Goal: Download file/media

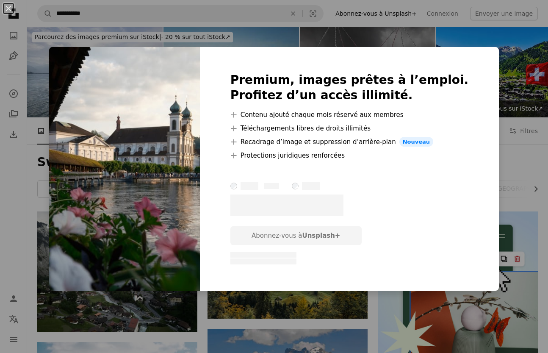
scroll to position [1165, 0]
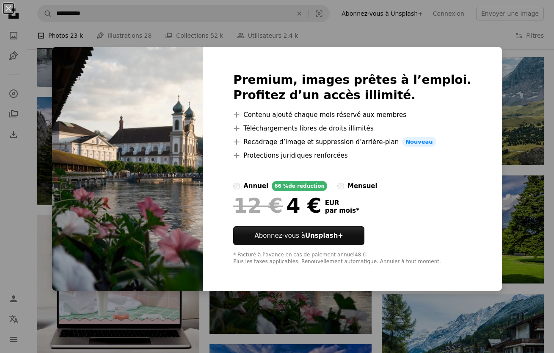
click at [491, 108] on div "An X shape Premium, images prêtes à l’emploi. Profitez d’un accès illimité. A p…" at bounding box center [277, 176] width 554 height 353
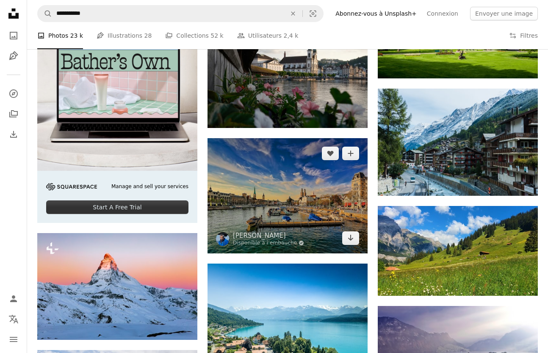
scroll to position [1292, 0]
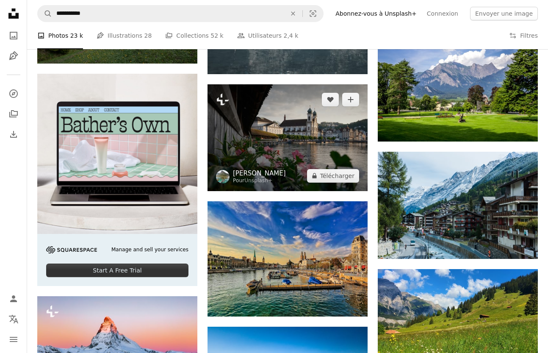
click at [245, 174] on link "[PERSON_NAME]" at bounding box center [259, 173] width 53 height 8
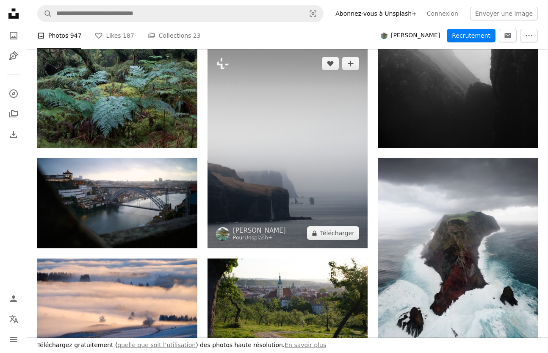
scroll to position [453, 0]
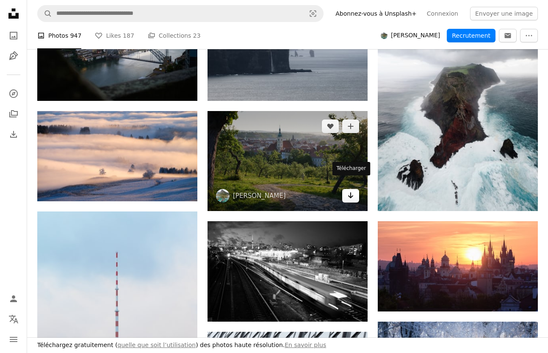
click at [355, 189] on link "Arrow pointing down" at bounding box center [350, 196] width 17 height 14
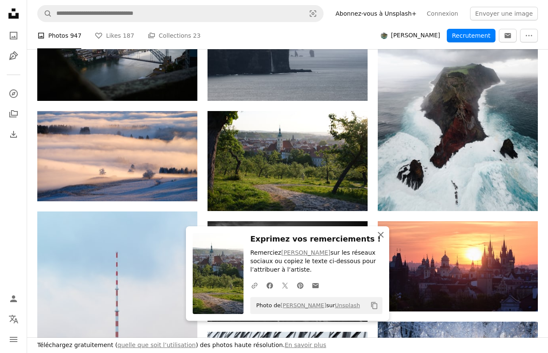
click at [383, 231] on button "An X shape Fermer" at bounding box center [380, 234] width 17 height 17
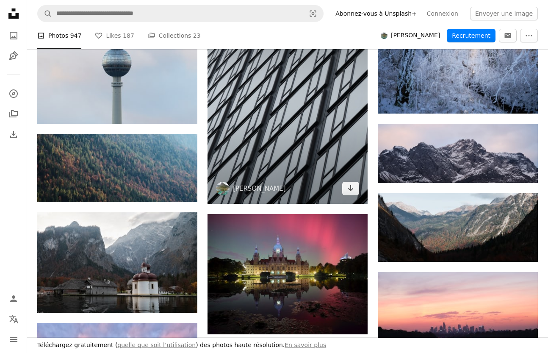
scroll to position [853, 0]
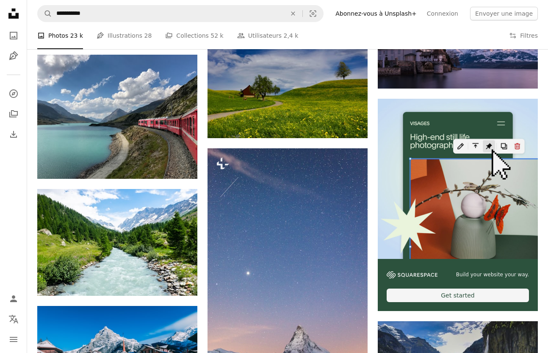
scroll to position [2013, 0]
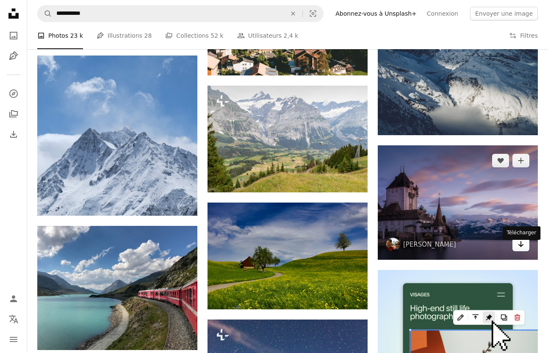
click at [517, 248] on icon "Arrow pointing down" at bounding box center [520, 244] width 7 height 10
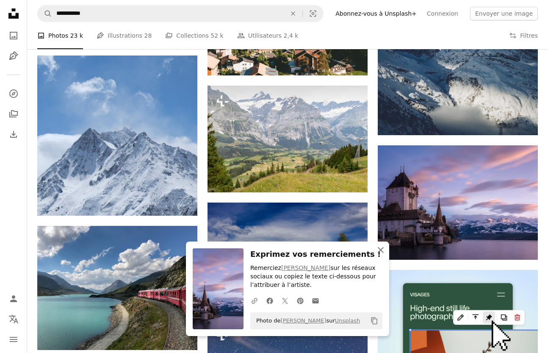
click at [380, 252] on icon "button" at bounding box center [380, 250] width 6 height 6
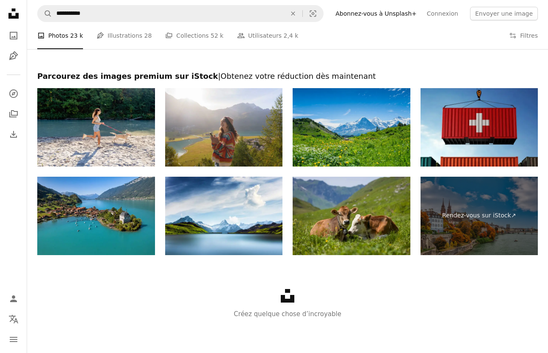
scroll to position [4160, 0]
